Goal: Use online tool/utility: Utilize a website feature to perform a specific function

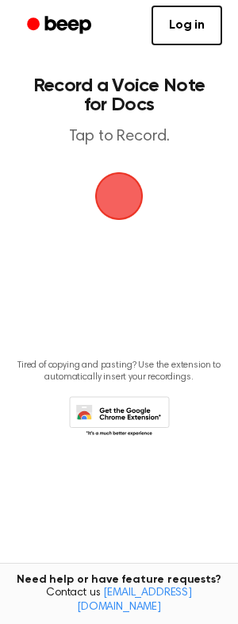
click at [125, 206] on span "button" at bounding box center [119, 196] width 44 height 44
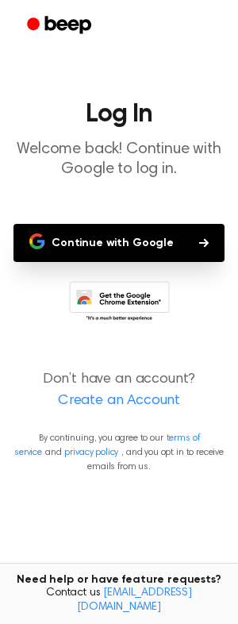
click at [141, 249] on button "Continue with Google" at bounding box center [119, 243] width 211 height 38
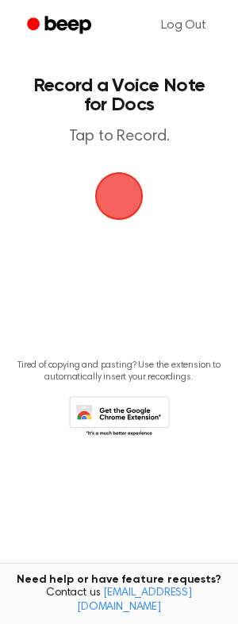
click at [123, 196] on span "button" at bounding box center [119, 196] width 44 height 44
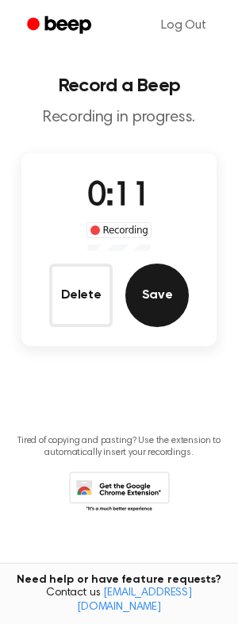
click at [157, 299] on button "Save" at bounding box center [157, 296] width 64 height 64
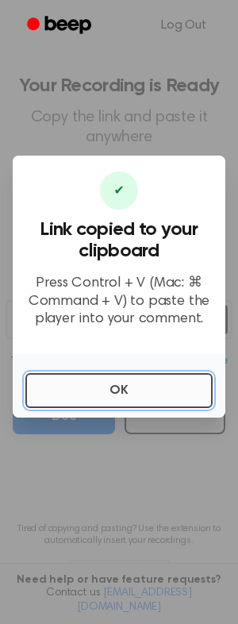
click at [129, 390] on button "OK" at bounding box center [118, 390] width 187 height 35
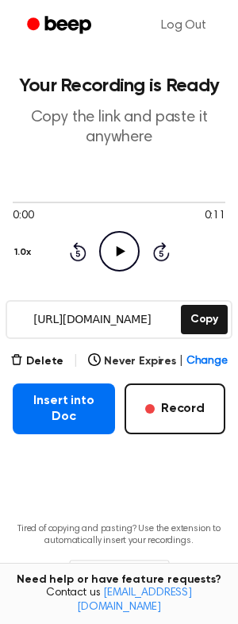
click at [126, 254] on icon "Play Audio" at bounding box center [119, 251] width 41 height 41
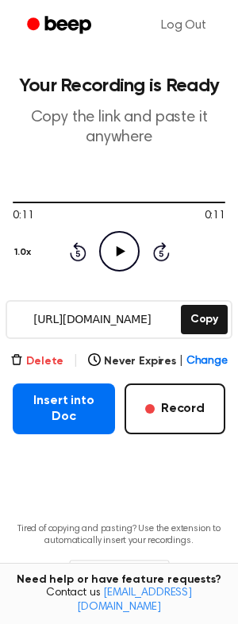
click at [45, 362] on button "Delete" at bounding box center [36, 361] width 53 height 17
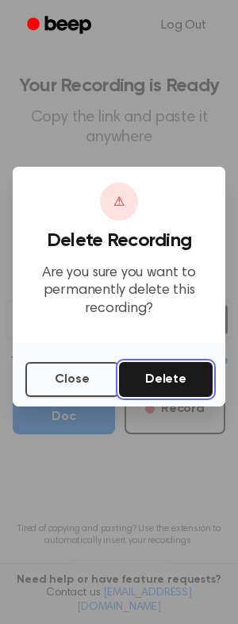
click at [173, 383] on button "Delete" at bounding box center [166, 379] width 94 height 35
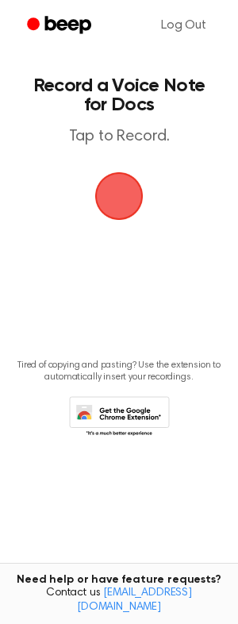
click at [119, 199] on span "button" at bounding box center [119, 196] width 48 height 48
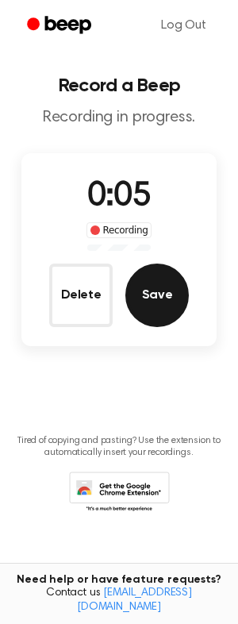
click at [156, 303] on button "Save" at bounding box center [157, 296] width 64 height 64
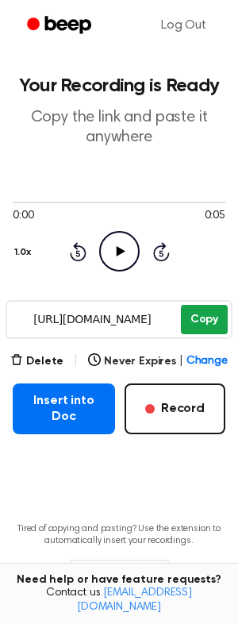
click at [199, 316] on button "Copy" at bounding box center [204, 319] width 47 height 29
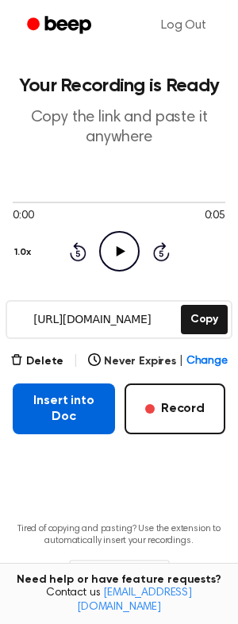
click at [72, 409] on button "Insert into Doc" at bounding box center [64, 409] width 102 height 51
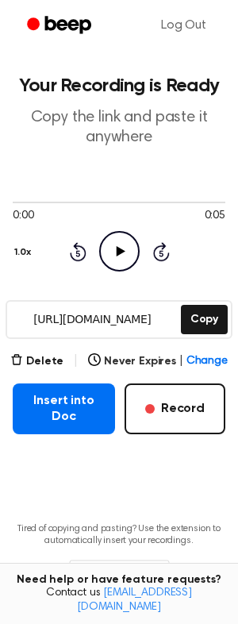
scroll to position [75, 0]
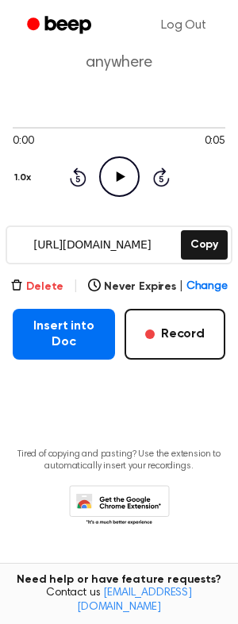
click at [44, 284] on button "Delete" at bounding box center [36, 287] width 53 height 17
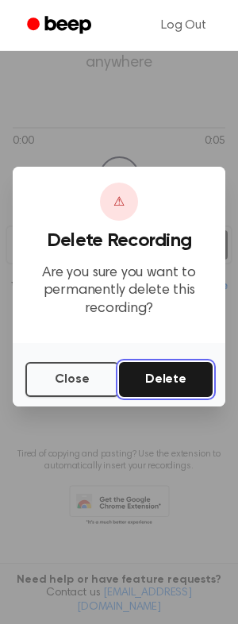
click at [155, 377] on button "Delete" at bounding box center [166, 379] width 94 height 35
